Goal: Entertainment & Leisure: Consume media (video, audio)

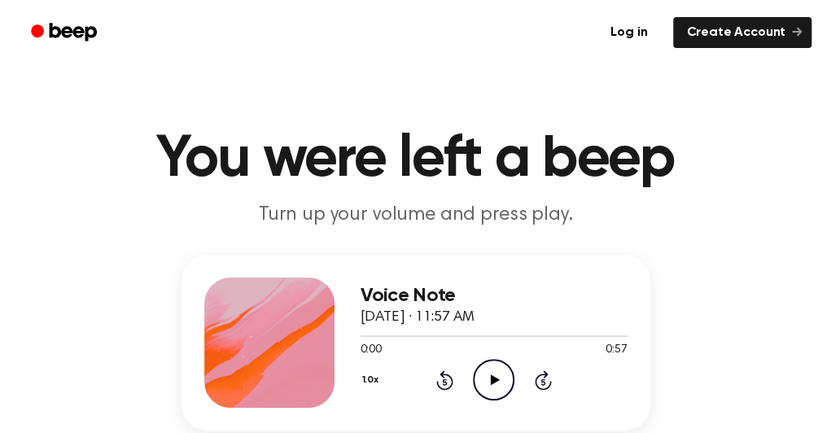
click at [490, 377] on icon "Play Audio" at bounding box center [493, 379] width 41 height 41
click at [495, 382] on icon "Play Audio" at bounding box center [493, 379] width 41 height 41
click at [447, 378] on icon "Rewind 5 seconds" at bounding box center [444, 379] width 18 height 21
click at [491, 378] on icon at bounding box center [495, 379] width 9 height 11
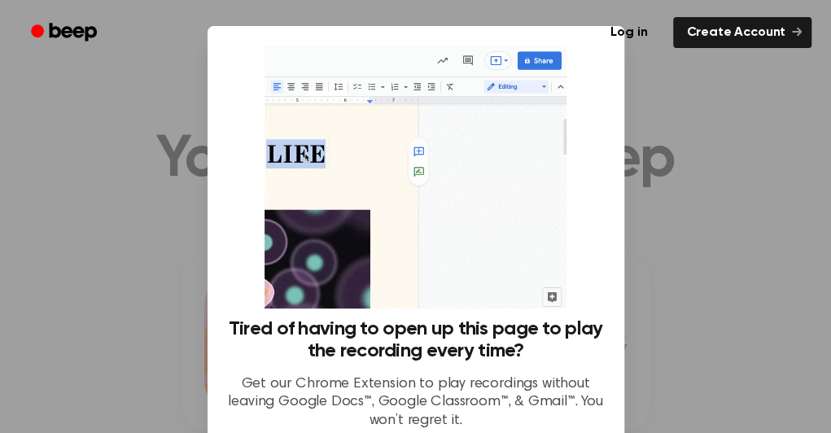
click at [649, 343] on div at bounding box center [415, 216] width 831 height 433
click at [644, 342] on div at bounding box center [415, 216] width 831 height 433
click at [644, 352] on div at bounding box center [415, 216] width 831 height 433
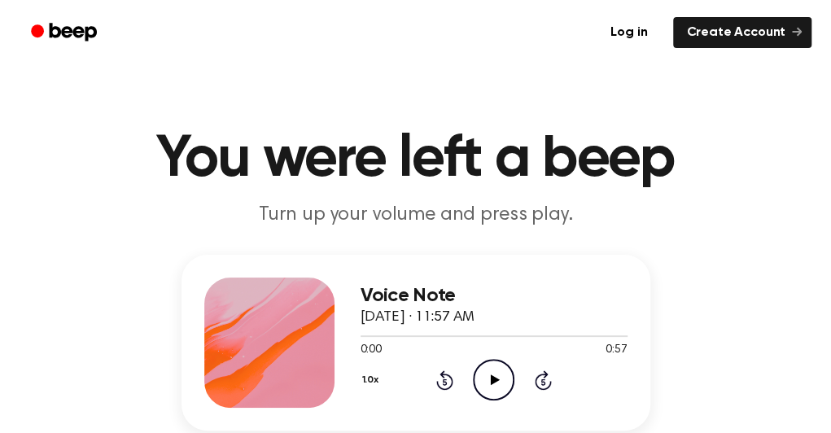
click at [491, 377] on icon at bounding box center [495, 379] width 9 height 11
click at [493, 379] on icon at bounding box center [495, 379] width 9 height 11
